Goal: Task Accomplishment & Management: Manage account settings

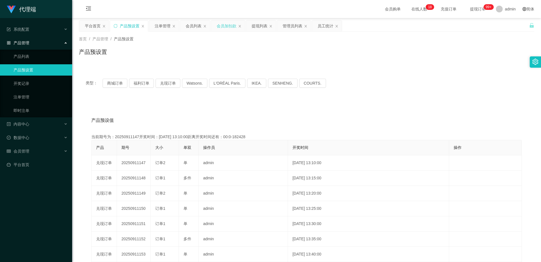
click at [221, 22] on div "会员加扣款" at bounding box center [227, 26] width 20 height 11
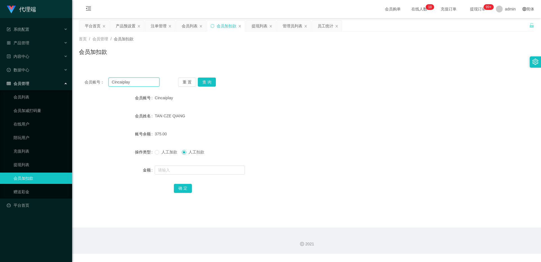
click at [139, 86] on input "Cincaiplay" at bounding box center [133, 81] width 51 height 9
paste input "pororo96"
type input "pororo96"
click at [211, 83] on button "查 询" at bounding box center [207, 81] width 18 height 9
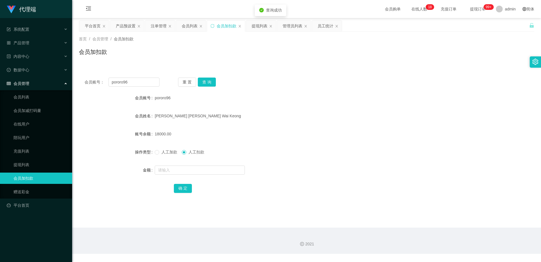
click at [163, 153] on span "人工加款" at bounding box center [169, 152] width 20 height 5
click at [168, 167] on input "text" at bounding box center [200, 169] width 90 height 9
type input "12000"
click at [185, 188] on button "确 定" at bounding box center [183, 188] width 18 height 9
click at [128, 21] on div "产品预设置" at bounding box center [126, 26] width 20 height 11
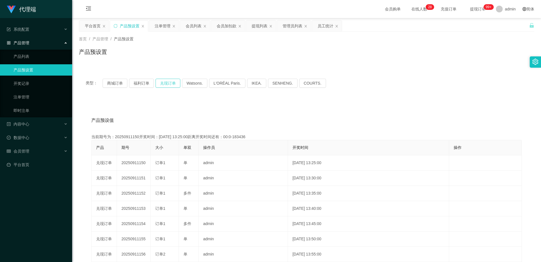
click at [168, 82] on button "兑现订单" at bounding box center [168, 83] width 25 height 9
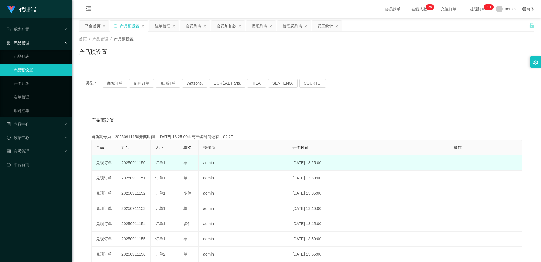
click at [138, 160] on td "20250911150" at bounding box center [134, 162] width 34 height 15
click at [137, 165] on td "20250911150" at bounding box center [134, 162] width 34 height 15
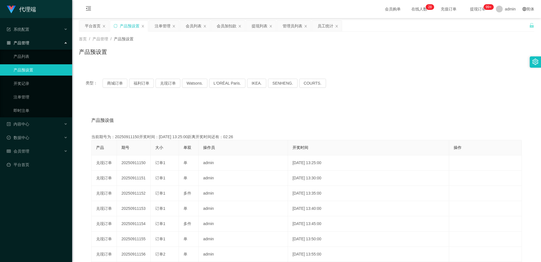
copy td "20250911150"
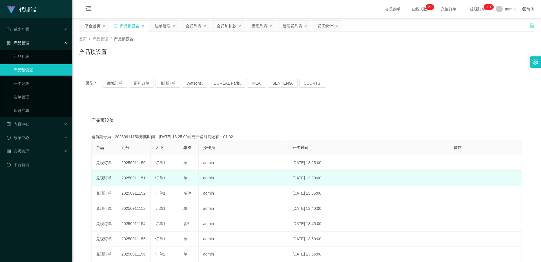
click at [139, 180] on td "20250911151" at bounding box center [134, 177] width 34 height 15
copy td "20250911151"
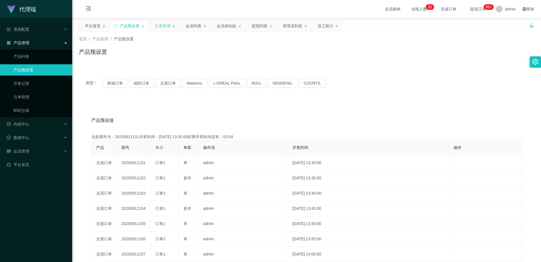
click at [159, 23] on div "注单管理" at bounding box center [163, 26] width 16 height 11
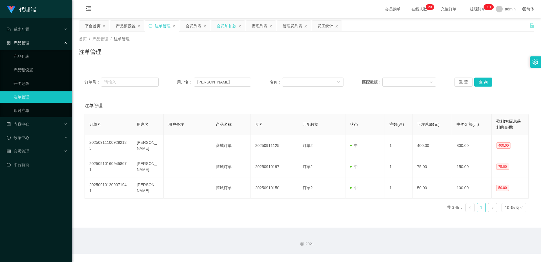
click at [229, 25] on div "会员加扣款" at bounding box center [227, 26] width 20 height 11
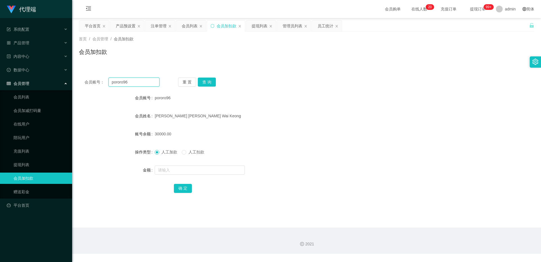
click at [130, 84] on input "pororo96" at bounding box center [133, 81] width 51 height 9
click at [162, 27] on div "注单管理" at bounding box center [159, 26] width 16 height 11
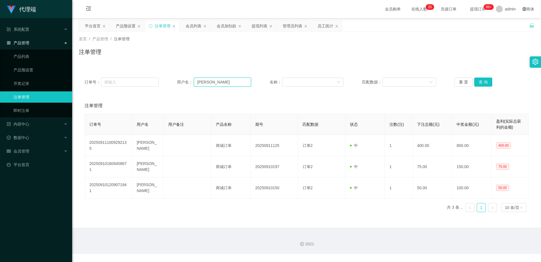
click at [228, 85] on input "[PERSON_NAME]" at bounding box center [222, 81] width 57 height 9
paste input "pororo96"
type input "pororo96"
click at [478, 79] on button "查 询" at bounding box center [483, 81] width 18 height 9
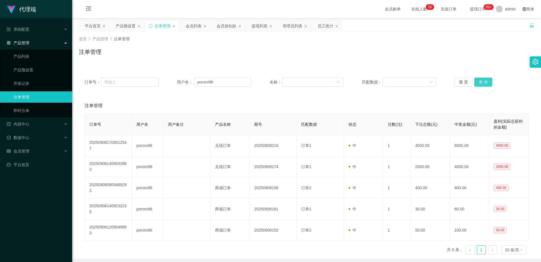
click at [484, 80] on button "查 询" at bounding box center [483, 81] width 18 height 9
click at [485, 83] on button "查 询" at bounding box center [483, 81] width 18 height 9
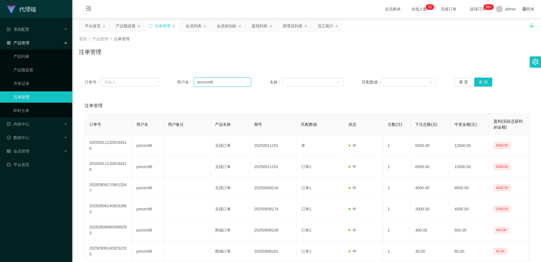
click at [221, 83] on input "pororo96" at bounding box center [222, 81] width 57 height 9
click at [194, 28] on div "会员列表" at bounding box center [194, 26] width 16 height 11
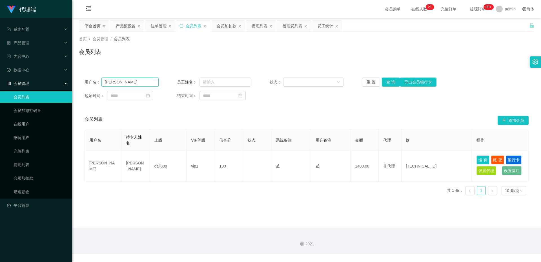
click at [148, 84] on input "[PERSON_NAME]" at bounding box center [129, 81] width 57 height 9
paste input "pororo96"
type input "pororo96"
click at [388, 83] on button "查 询" at bounding box center [391, 81] width 18 height 9
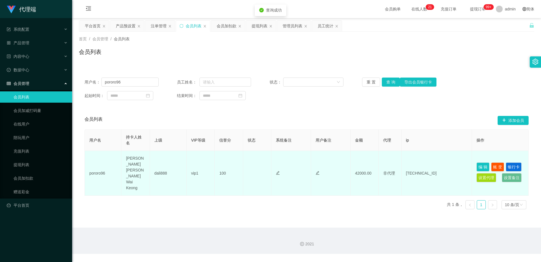
click at [362, 168] on td "42000.00" at bounding box center [365, 173] width 28 height 45
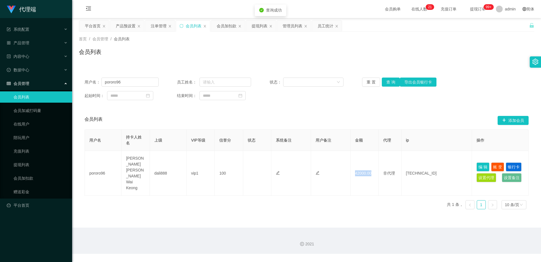
copy td "42000.00"
